Goal: Task Accomplishment & Management: Manage account settings

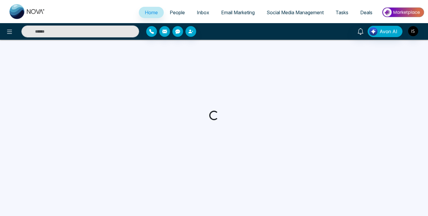
select select "*"
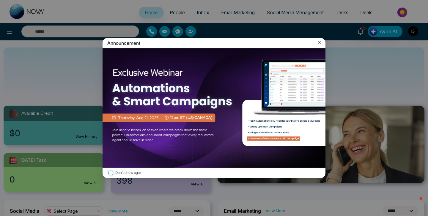
click at [321, 42] on icon at bounding box center [319, 43] width 6 height 6
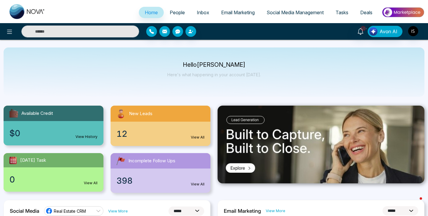
click at [174, 17] on link "People" at bounding box center [177, 12] width 27 height 11
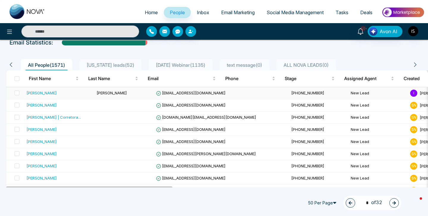
click at [41, 93] on div "CHRISTIE" at bounding box center [41, 93] width 30 height 6
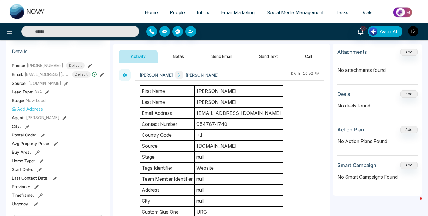
scroll to position [73, 0]
click at [62, 116] on icon at bounding box center [64, 118] width 4 height 4
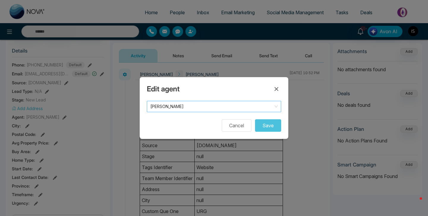
click at [191, 104] on span "[PERSON_NAME]" at bounding box center [213, 107] width 127 height 8
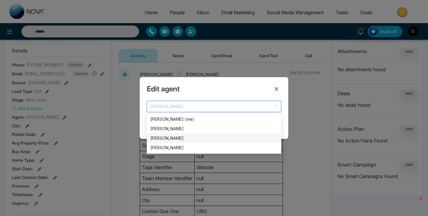
click at [180, 140] on div "Sam Nova" at bounding box center [213, 138] width 127 height 7
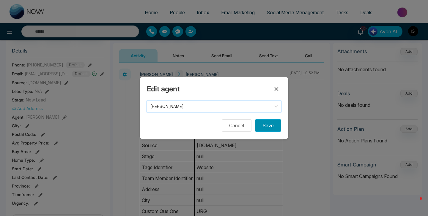
click at [268, 126] on button "Save" at bounding box center [268, 125] width 26 height 12
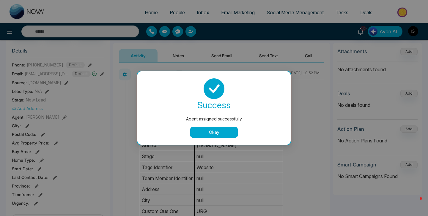
click at [223, 131] on button "Okay" at bounding box center [214, 132] width 48 height 11
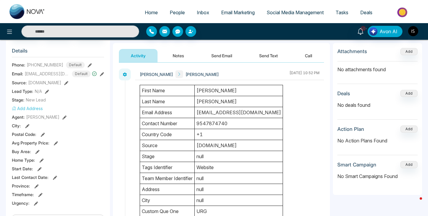
click at [145, 10] on span "Home" at bounding box center [151, 13] width 13 height 6
select select "*"
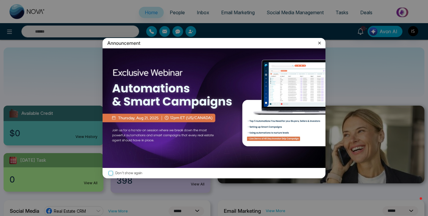
click at [156, 135] on div "Announcement Don't show again" at bounding box center [214, 108] width 428 height 216
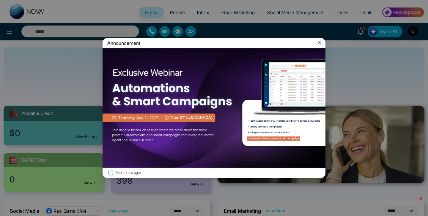
click at [320, 44] on icon at bounding box center [319, 43] width 6 height 6
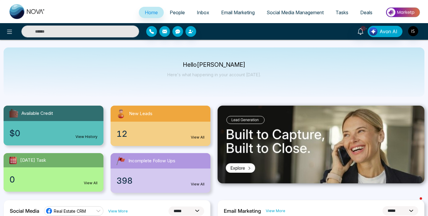
click at [153, 135] on div "12 View All" at bounding box center [161, 134] width 100 height 24
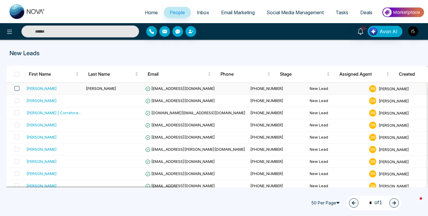
click at [16, 87] on span at bounding box center [17, 88] width 5 height 5
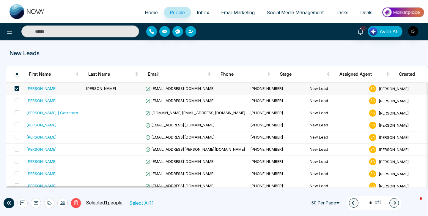
click at [197, 15] on span "Inbox" at bounding box center [203, 13] width 12 height 6
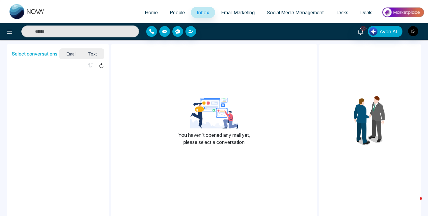
click at [235, 15] on span "Email Marketing" at bounding box center [238, 13] width 34 height 6
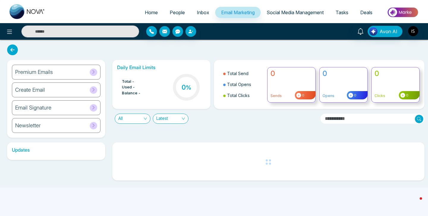
click at [172, 10] on span "People" at bounding box center [177, 13] width 15 height 6
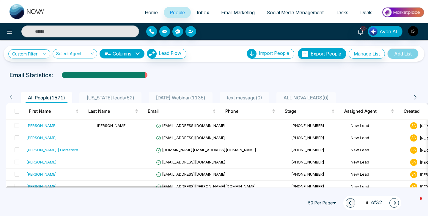
click at [111, 94] on div "Florida leads ( 52 )" at bounding box center [110, 97] width 53 height 7
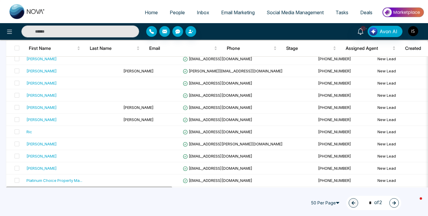
scroll to position [554, 0]
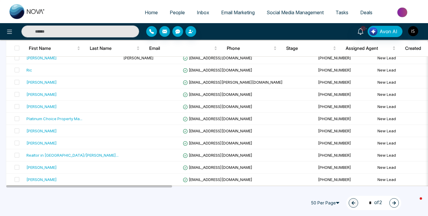
click at [395, 205] on icon "button" at bounding box center [394, 203] width 4 height 4
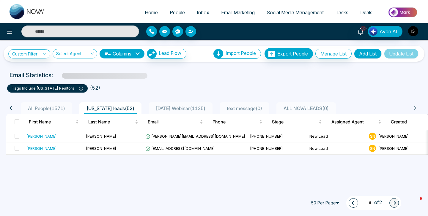
scroll to position [0, 0]
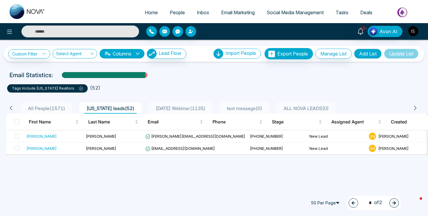
click at [354, 204] on button "button" at bounding box center [354, 203] width 10 height 10
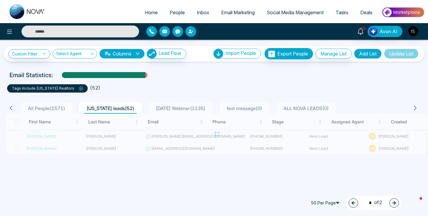
type input "*"
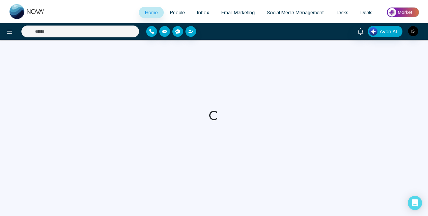
select select "*"
